Goal: Task Accomplishment & Management: Manage account settings

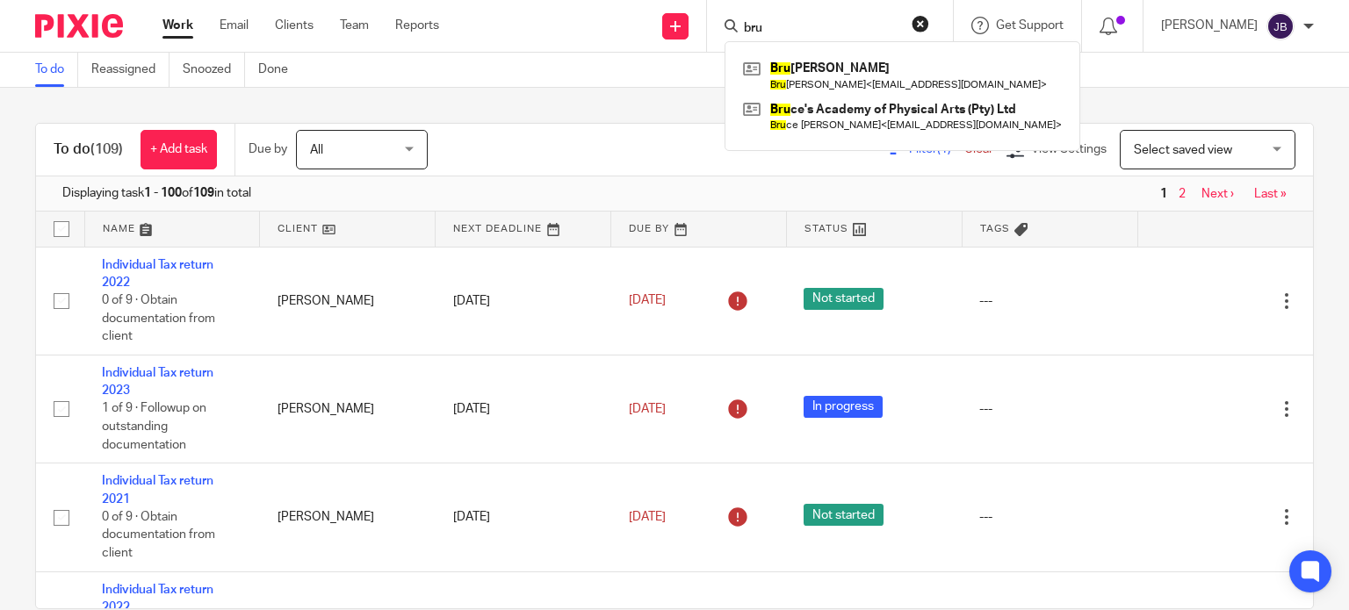
type input "bru"
click at [1205, 192] on link "Next ›" at bounding box center [1217, 194] width 32 height 12
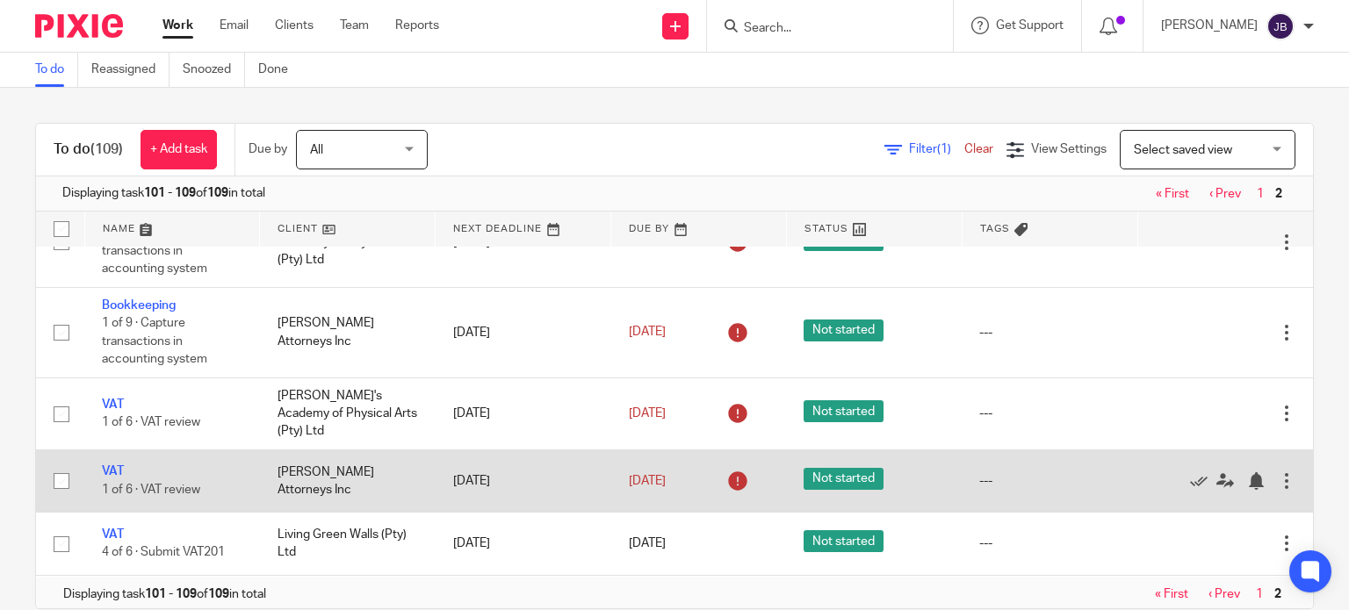
scroll to position [33, 0]
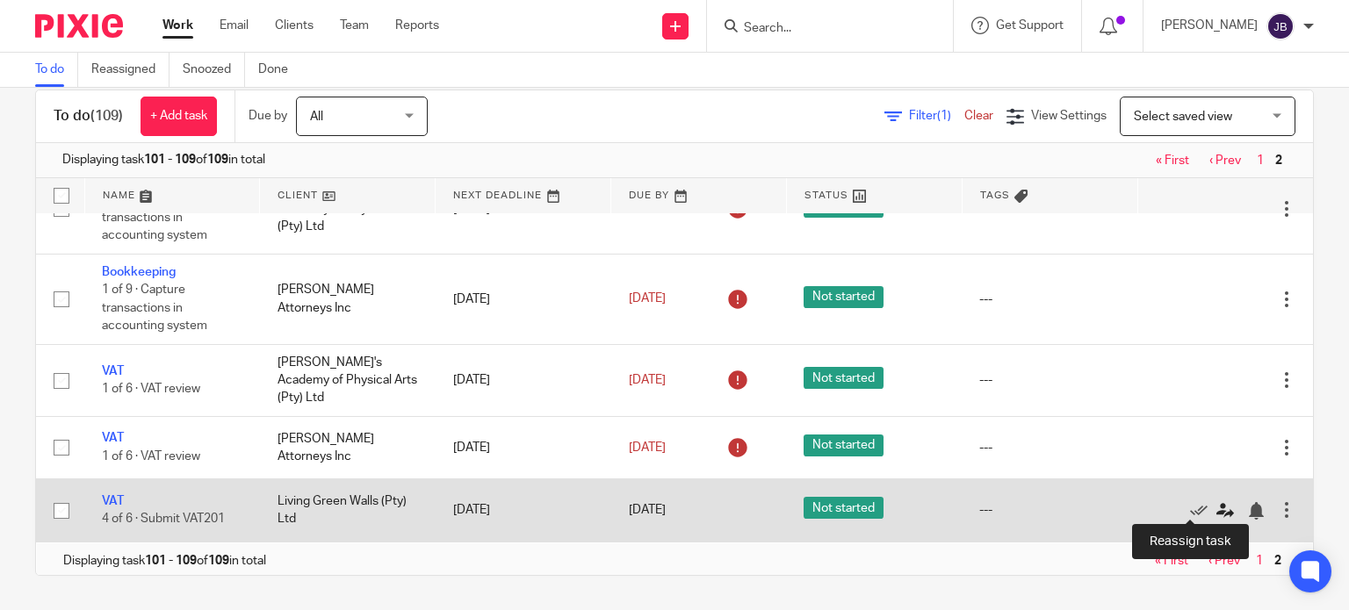
click at [1216, 508] on icon at bounding box center [1225, 511] width 18 height 18
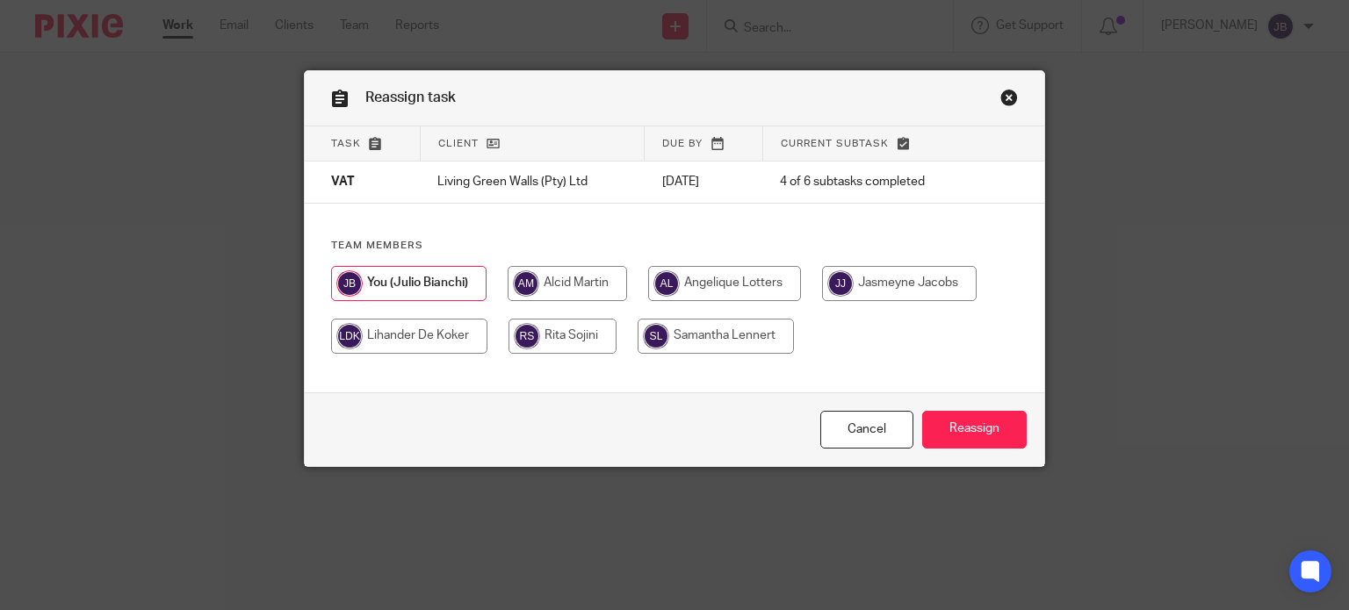
click at [588, 290] on input "radio" at bounding box center [567, 283] width 119 height 35
radio input "true"
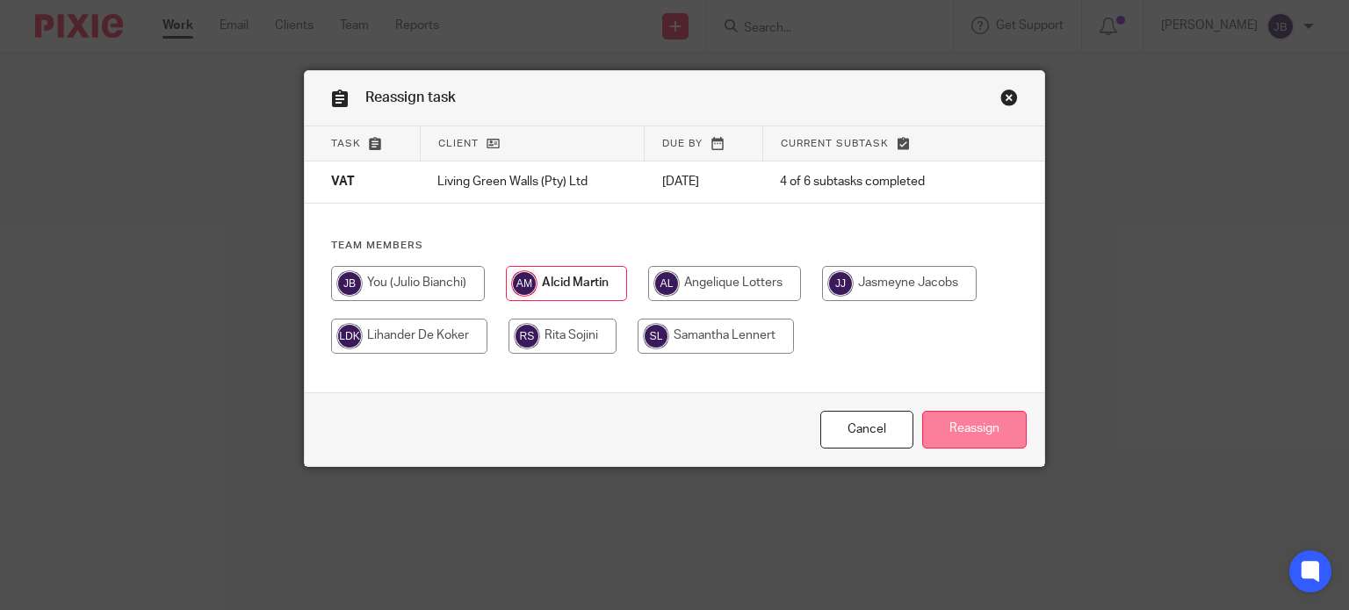
click at [941, 439] on input "Reassign" at bounding box center [974, 430] width 104 height 38
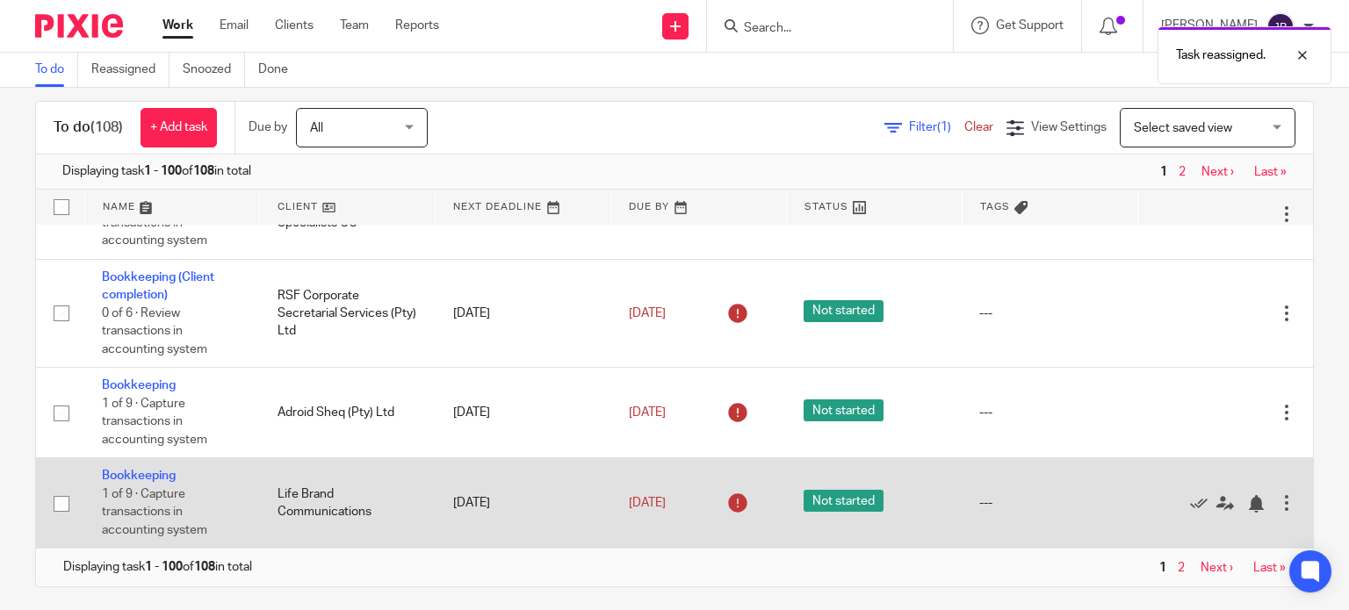
scroll to position [33, 0]
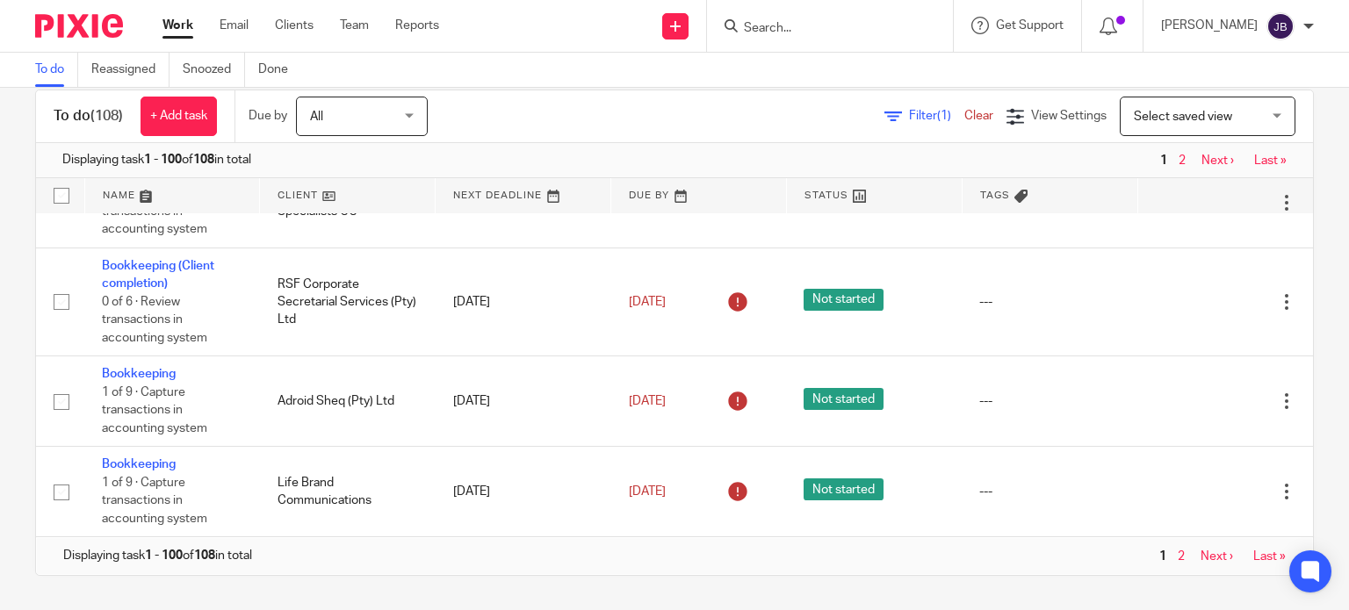
click at [1201, 157] on link "Next ›" at bounding box center [1217, 161] width 32 height 12
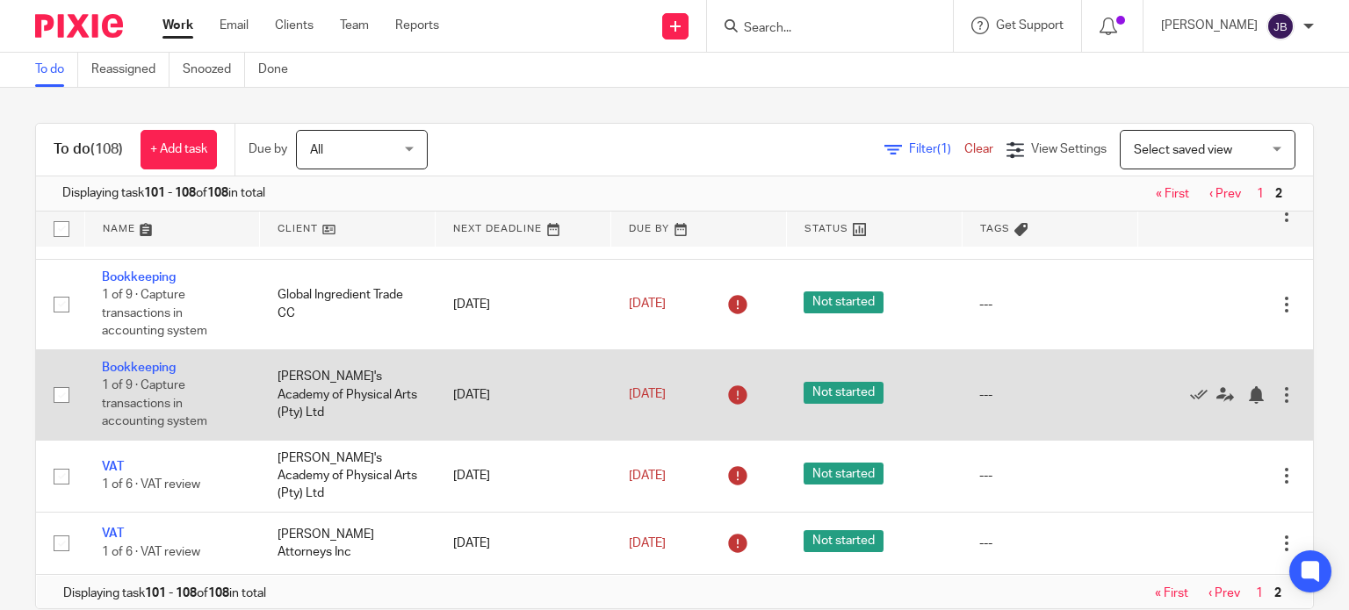
scroll to position [33, 0]
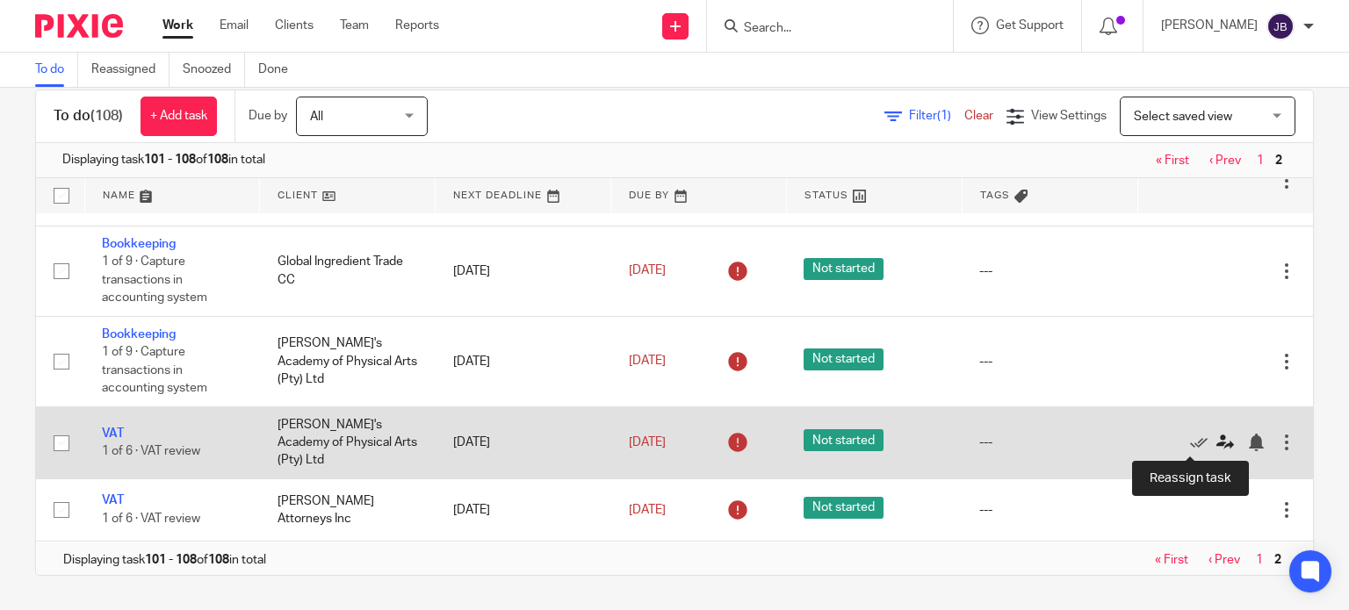
click at [1216, 445] on icon at bounding box center [1225, 443] width 18 height 18
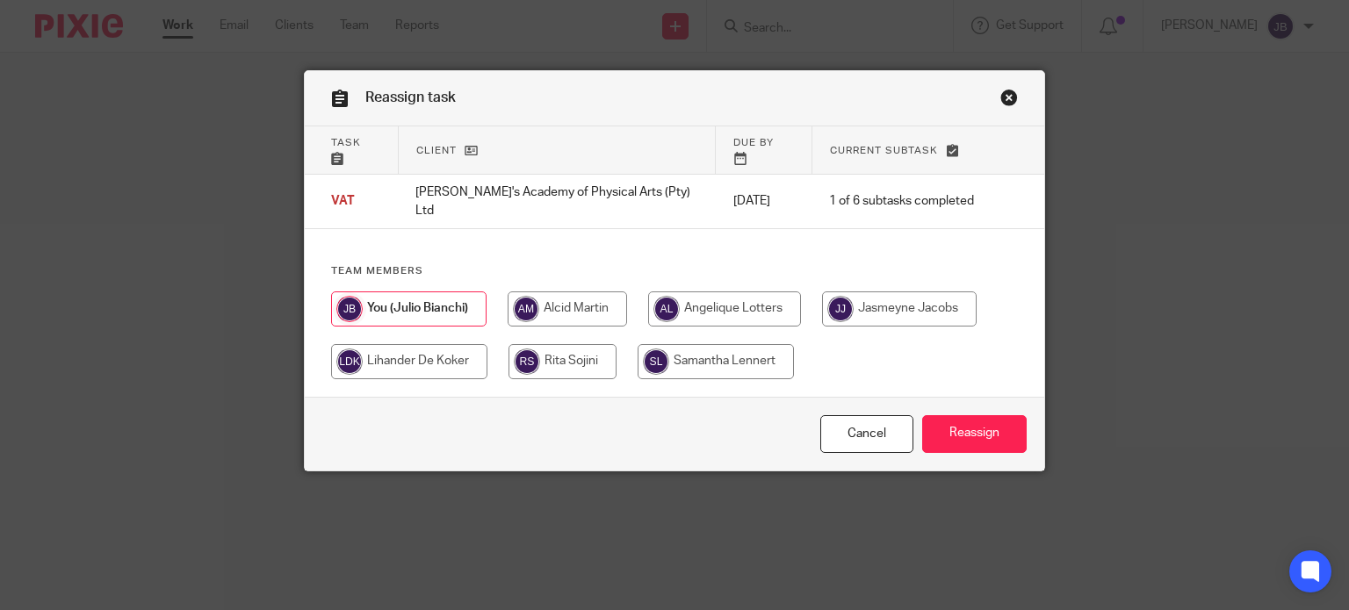
click at [573, 292] on input "radio" at bounding box center [567, 309] width 119 height 35
radio input "true"
click at [998, 424] on input "Reassign" at bounding box center [974, 434] width 104 height 38
